Goal: Task Accomplishment & Management: Manage account settings

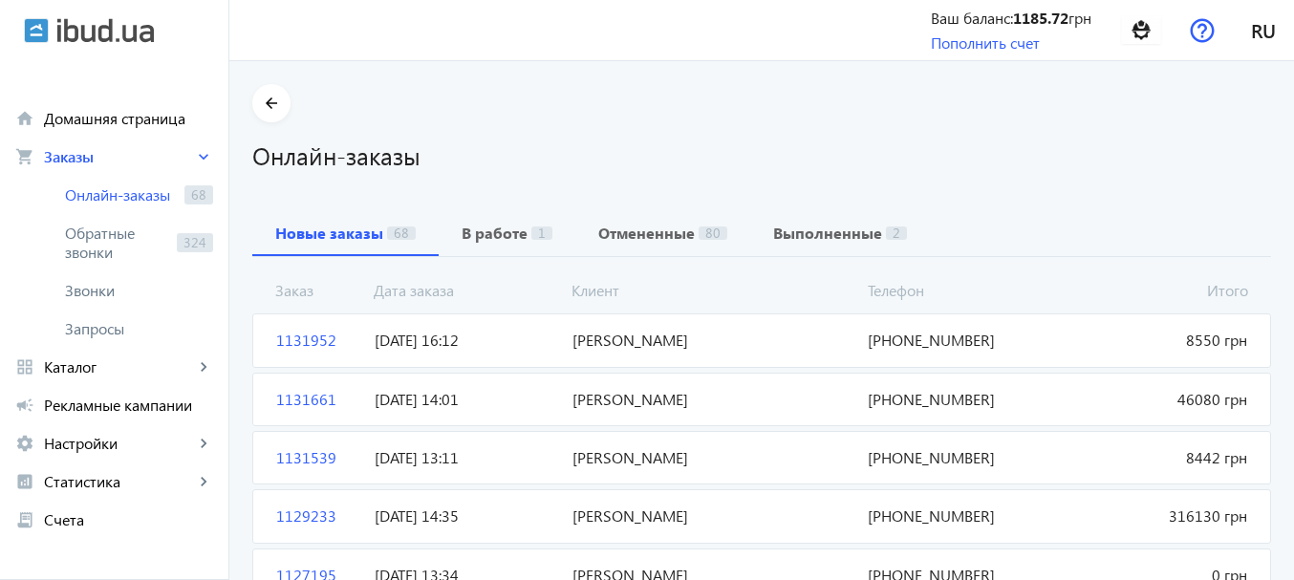
click at [1073, 149] on h1 "Онлайн-заказы" at bounding box center [761, 155] width 1019 height 33
